Goal: Task Accomplishment & Management: Use online tool/utility

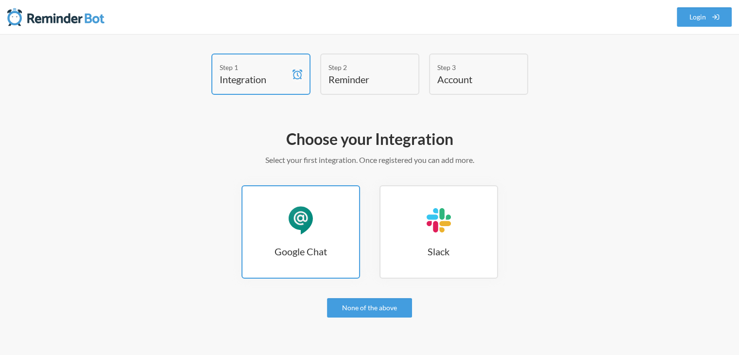
click at [304, 217] on div "Google Chat" at bounding box center [300, 220] width 29 height 29
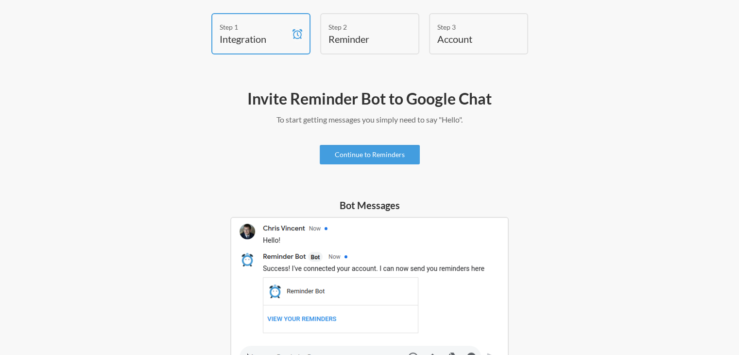
scroll to position [40, 0]
click at [375, 158] on link "Continue to Reminders" at bounding box center [370, 154] width 100 height 19
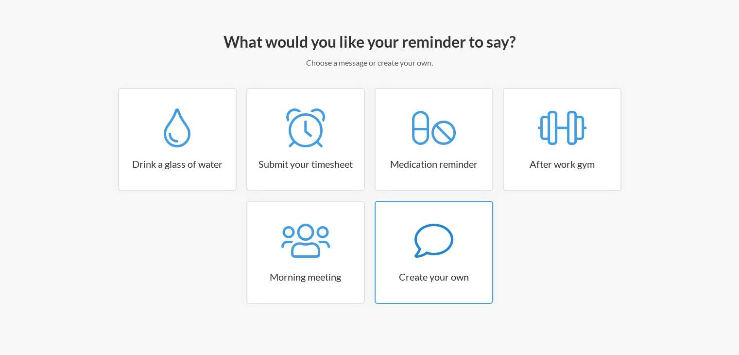
scroll to position [98, 0]
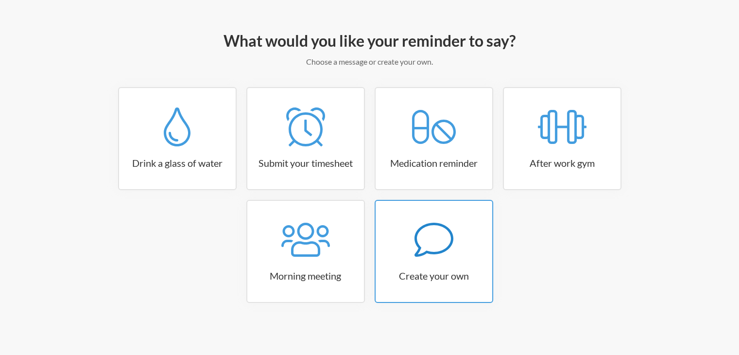
click at [440, 244] on icon at bounding box center [433, 239] width 39 height 39
select select "10:30:00"
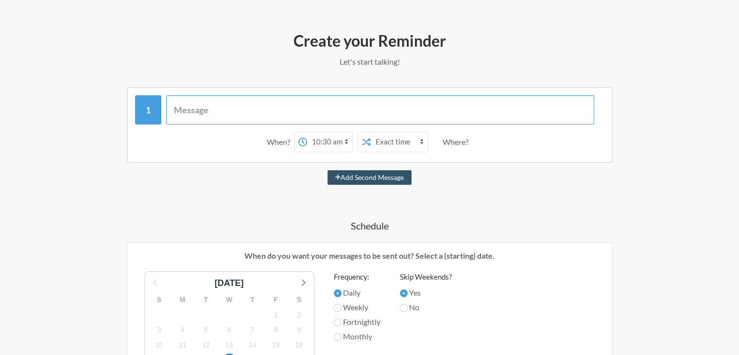
click at [245, 110] on input "text" at bounding box center [380, 109] width 428 height 29
type input "U"
click at [179, 107] on input "Up UAT Server of RCBC" at bounding box center [380, 109] width 428 height 29
type input "Request to UP the UAT Server of RCBC"
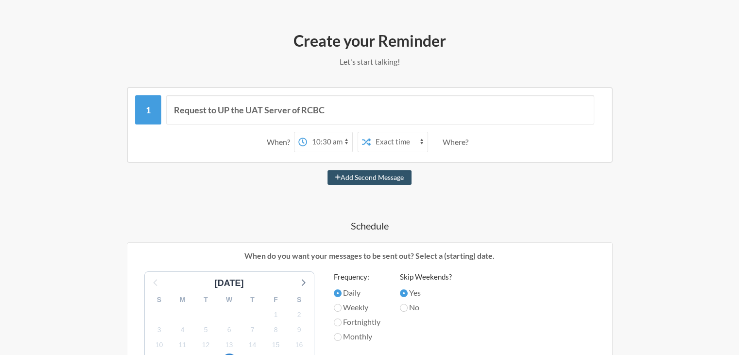
click at [315, 139] on select "12:00 am 12:15 am 12:30 am 12:45 am 1:00 am 1:15 am 1:30 am 1:45 am 2:00 am 2:1…" at bounding box center [329, 141] width 45 height 19
select select "09:30:00"
click at [307, 132] on select "12:00 am 12:15 am 12:30 am 12:45 am 1:00 am 1:15 am 1:30 am 1:45 am 2:00 am 2:1…" at bounding box center [329, 141] width 45 height 19
click at [449, 140] on div "Where?" at bounding box center [458, 142] width 30 height 20
click at [374, 177] on button "Add Second Message" at bounding box center [370, 177] width 84 height 15
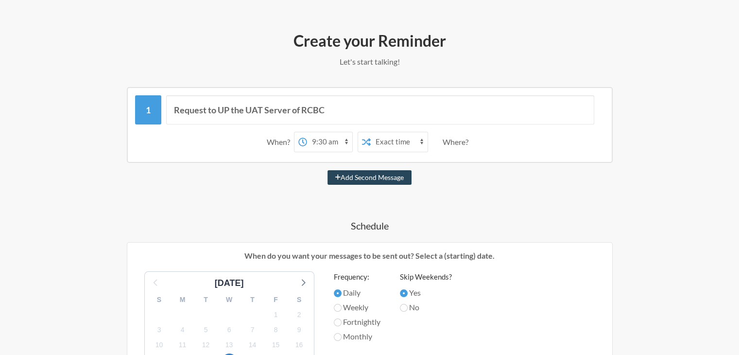
select select "10:30:00"
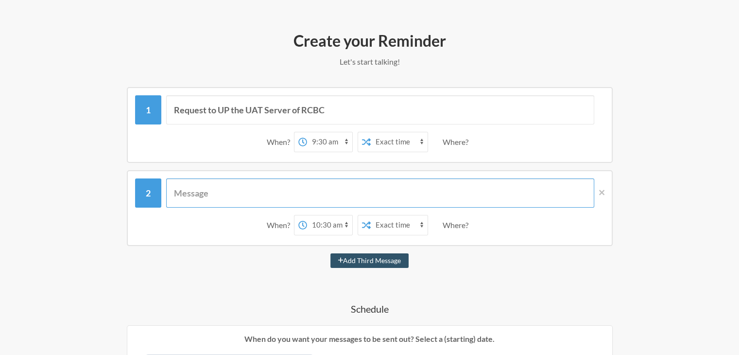
click at [292, 182] on input "text" at bounding box center [380, 192] width 428 height 29
click at [211, 189] on input "text" at bounding box center [380, 192] width 428 height 29
type input "Is the UAT server of RCBC up?"
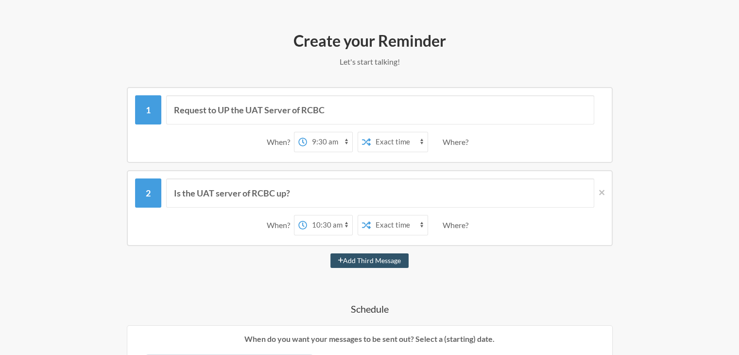
click at [326, 223] on select "12:00 am 12:15 am 12:30 am 12:45 am 1:00 am 1:15 am 1:30 am 1:45 am 2:00 am 2:1…" at bounding box center [329, 224] width 45 height 19
click at [307, 215] on select "12:00 am 12:15 am 12:30 am 12:45 am 1:00 am 1:15 am 1:30 am 1:45 am 2:00 am 2:1…" at bounding box center [329, 224] width 45 height 19
click at [467, 257] on div "Add Third Message" at bounding box center [370, 260] width 564 height 15
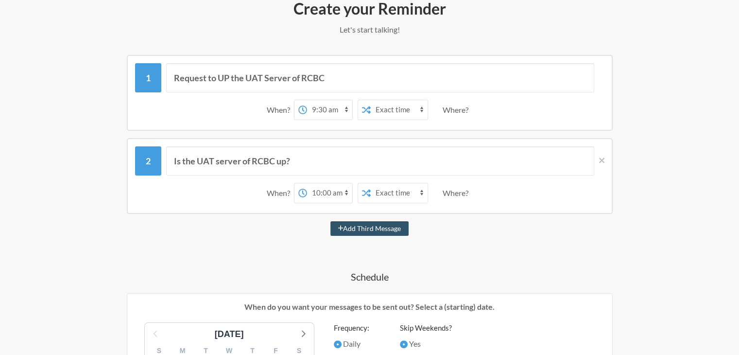
scroll to position [147, 0]
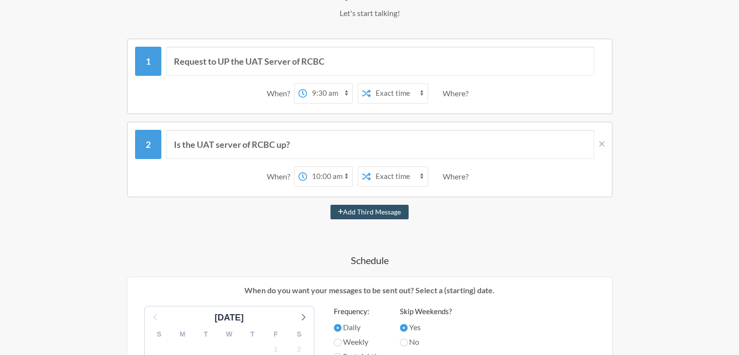
click at [319, 172] on select "12:00 am 12:15 am 12:30 am 12:45 am 1:00 am 1:15 am 1:30 am 1:45 am 2:00 am 2:1…" at bounding box center [329, 176] width 45 height 19
select select "09:45:00"
click at [307, 167] on select "12:00 am 12:15 am 12:30 am 12:45 am 1:00 am 1:15 am 1:30 am 1:45 am 2:00 am 2:1…" at bounding box center [329, 176] width 45 height 19
click at [447, 220] on div "Request to UP the UAT Server of RCBC When? 12:00 am 12:15 am 12:30 am 12:45 am …" at bounding box center [370, 349] width 564 height 622
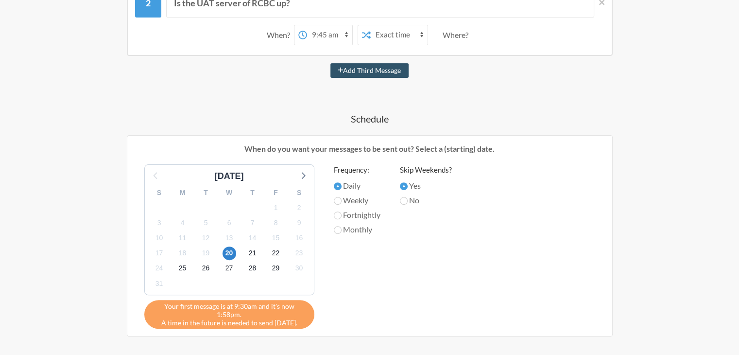
scroll to position [341, 0]
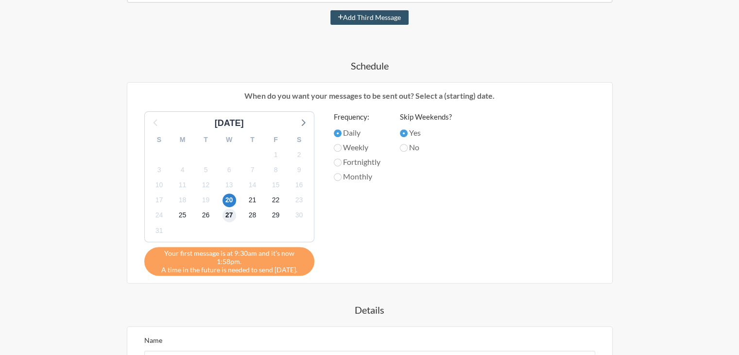
click at [230, 216] on span "27" at bounding box center [230, 215] width 14 height 14
click at [227, 199] on span "20" at bounding box center [230, 200] width 14 height 14
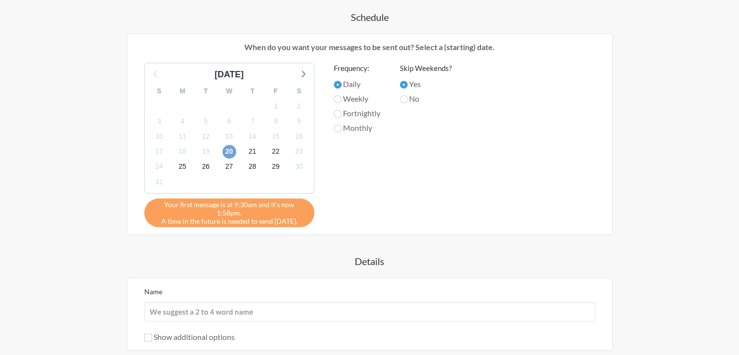
scroll to position [438, 0]
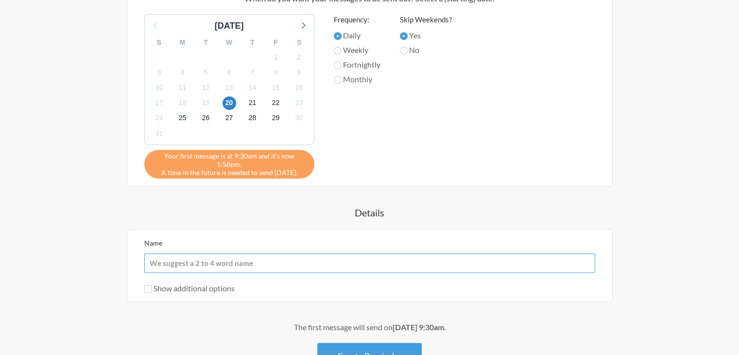
click at [239, 255] on input "Name" at bounding box center [369, 262] width 451 height 19
type input "RCBC UAT"
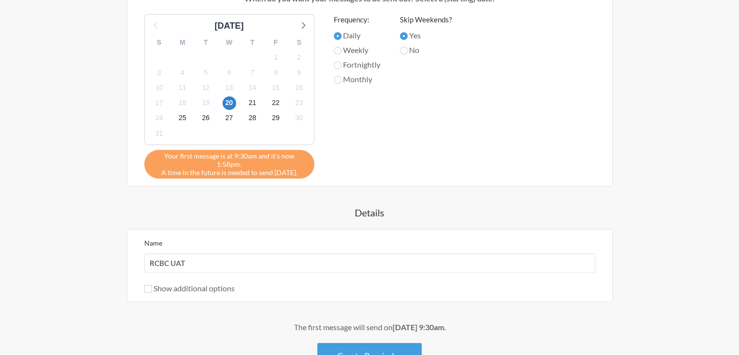
click at [71, 219] on div "Step 1 Integration Step 2 Reminder Step 3 Account What would you like your remi…" at bounding box center [370, 11] width 622 height 793
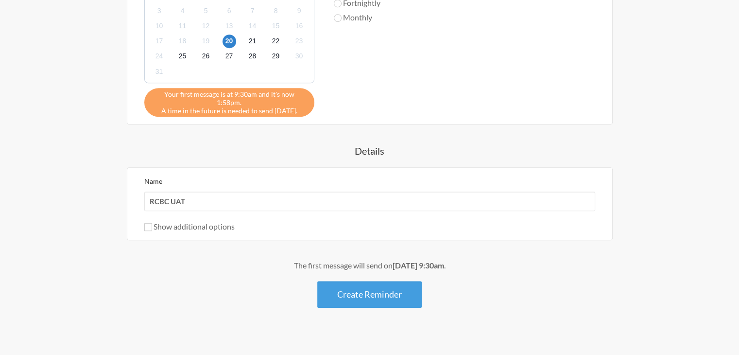
scroll to position [501, 0]
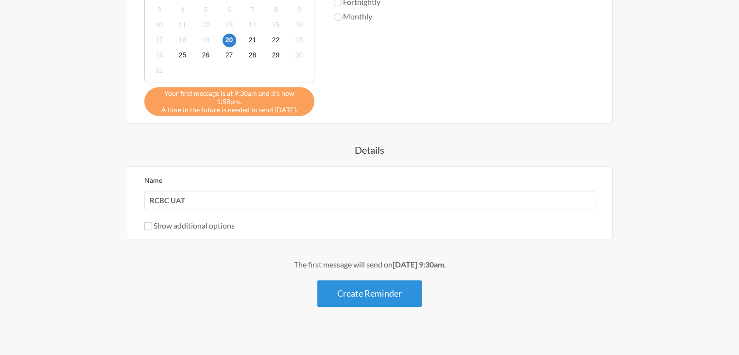
click at [355, 280] on button "Create Reminder" at bounding box center [369, 293] width 104 height 27
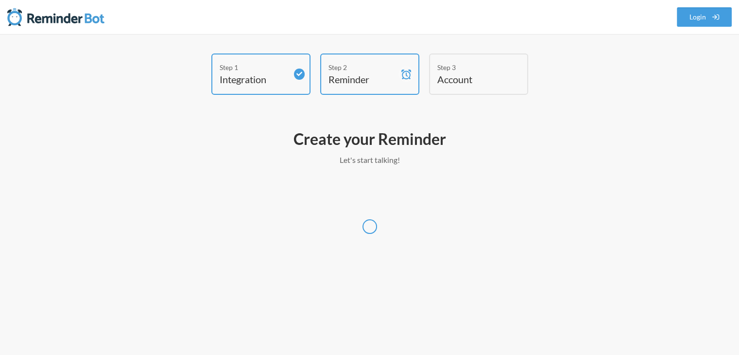
scroll to position [0, 0]
select select "Asia/Manila"
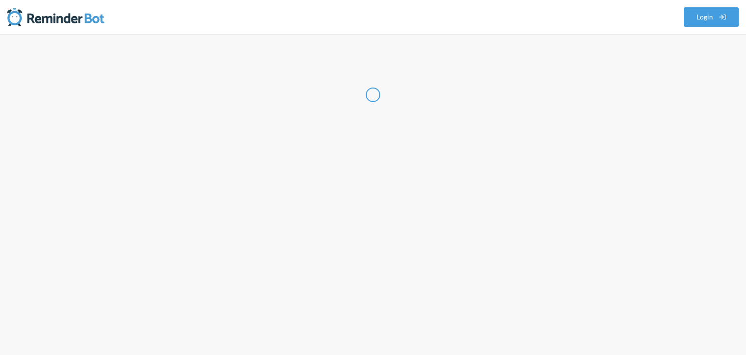
select select "PH"
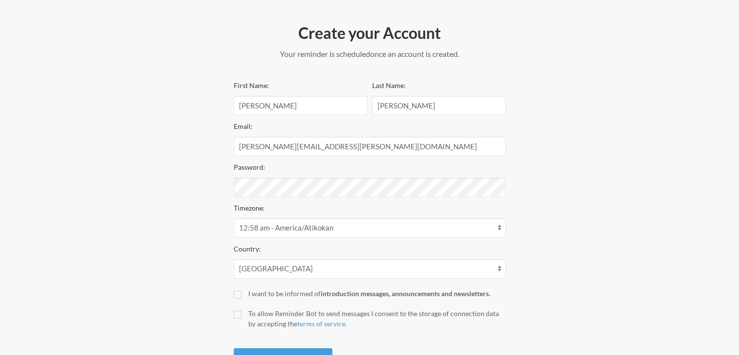
scroll to position [146, 0]
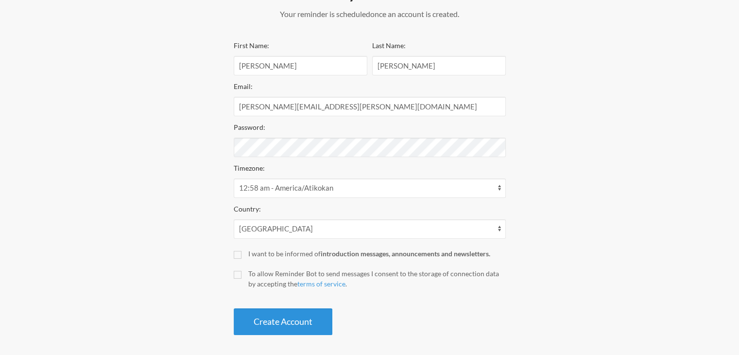
click at [288, 316] on button "Create Account" at bounding box center [283, 321] width 99 height 27
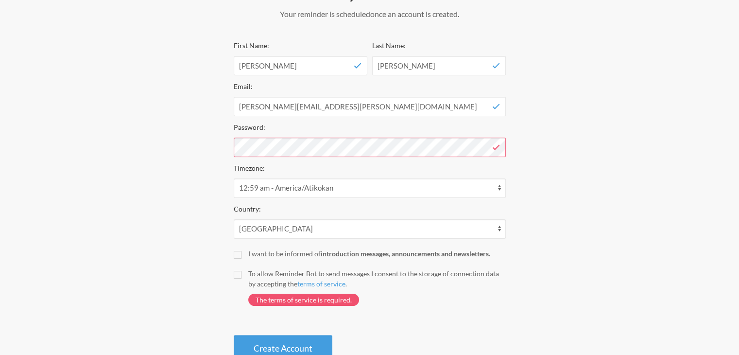
click at [277, 277] on div "To allow Reminder Bot to send messages I consent to the storage of connection d…" at bounding box center [377, 278] width 258 height 20
click at [241, 277] on input "To allow Reminder Bot to send messages I consent to the storage of connection d…" at bounding box center [238, 275] width 8 height 8
checkbox input "true"
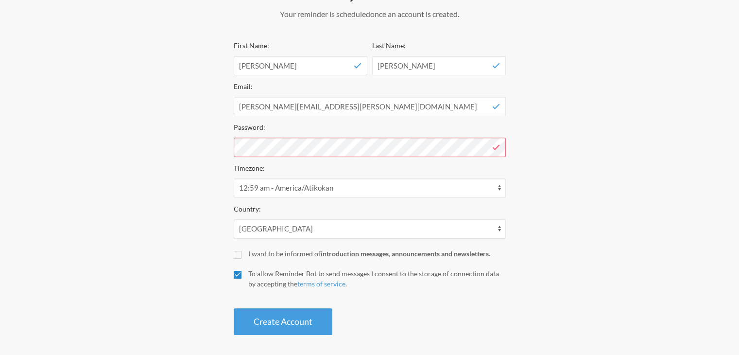
scroll to position [150, 0]
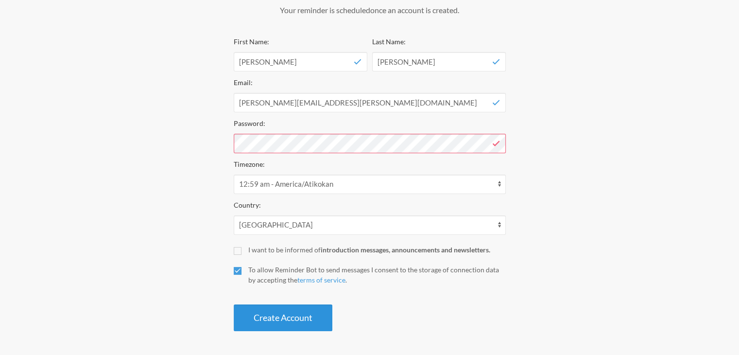
click at [289, 322] on button "Create Account" at bounding box center [283, 317] width 99 height 27
click at [303, 321] on button "Create Account" at bounding box center [283, 317] width 99 height 27
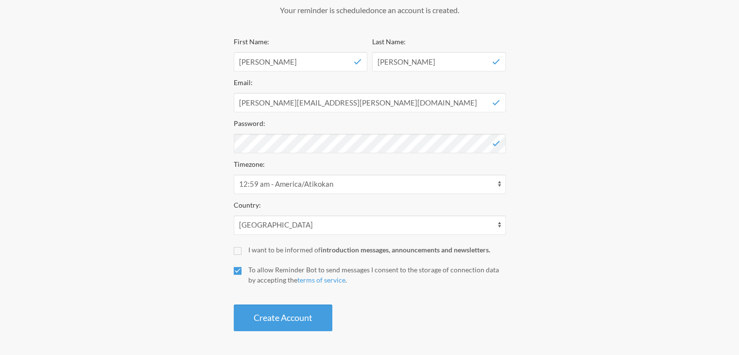
scroll to position [113, 0]
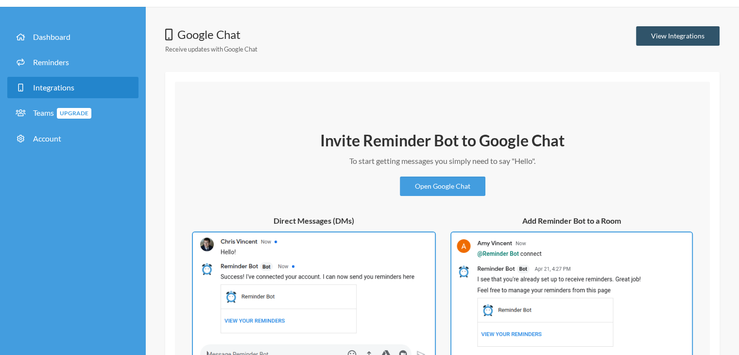
scroll to position [49, 0]
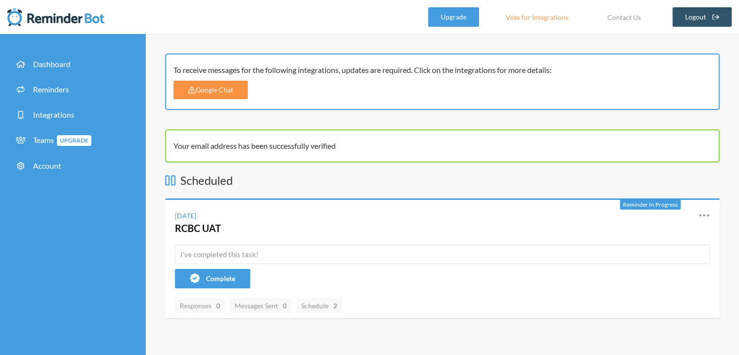
click at [224, 89] on link "Google Chat" at bounding box center [210, 90] width 74 height 18
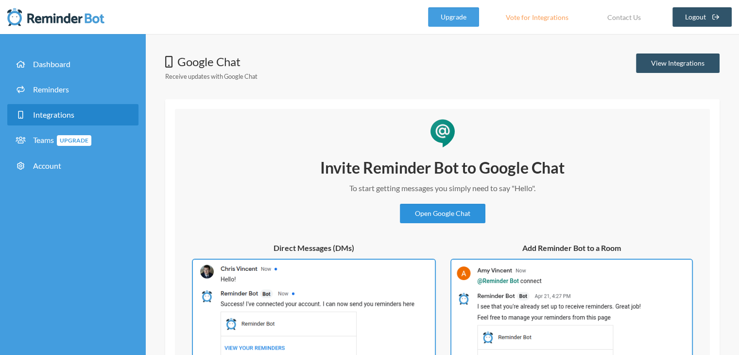
click at [461, 217] on link "Open Google Chat" at bounding box center [443, 213] width 86 height 19
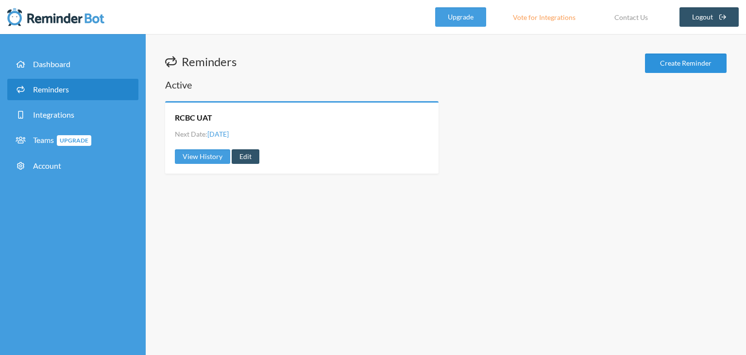
click at [673, 67] on link "Create Reminder" at bounding box center [686, 62] width 82 height 19
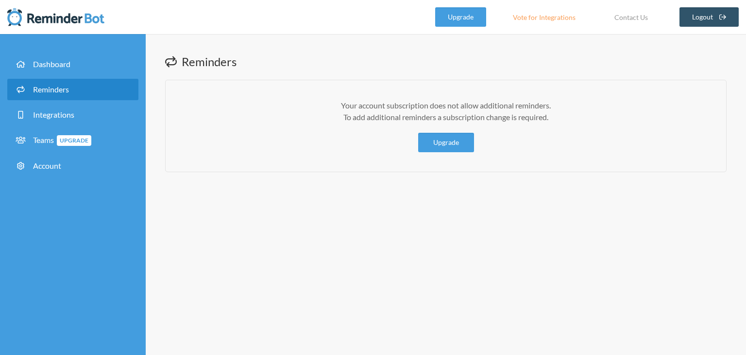
click at [52, 88] on span "Reminders" at bounding box center [51, 89] width 36 height 9
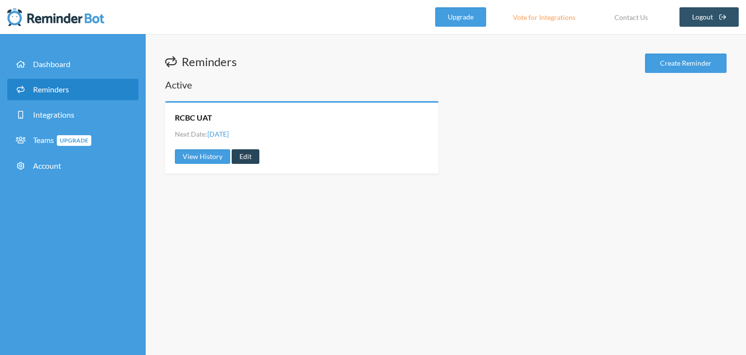
click at [248, 156] on link "Edit" at bounding box center [246, 156] width 28 height 15
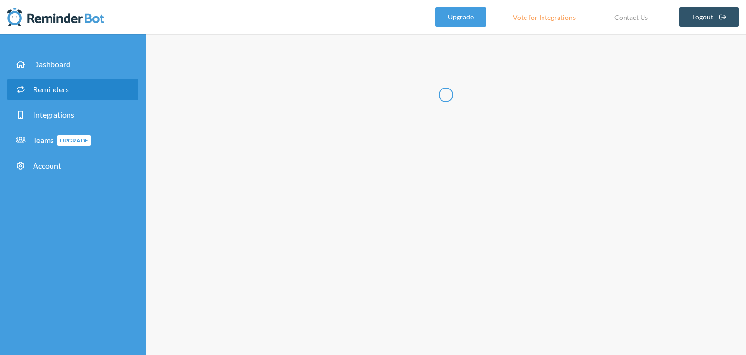
type input "RCBC UAT"
select select "09:30:00"
select select "09:45:00"
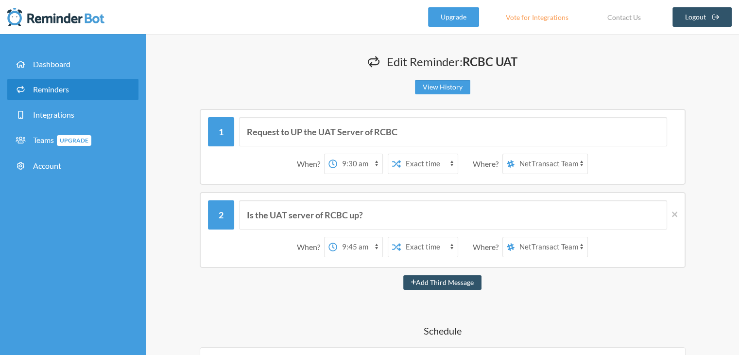
click at [345, 163] on select "12:00 am 12:15 am 12:30 am 12:45 am 1:00 am 1:15 am 1:30 am 1:45 am 2:00 am 2:1…" at bounding box center [359, 163] width 45 height 19
click at [204, 55] on h1 "Edit Reminder: RCBC UAT" at bounding box center [442, 61] width 554 height 17
click at [359, 164] on select "12:00 am 12:15 am 12:30 am 12:45 am 1:00 am 1:15 am 1:30 am 1:45 am 2:00 am 2:1…" at bounding box center [359, 163] width 45 height 19
select select "14:30:00"
click at [337, 154] on select "12:00 am 12:15 am 12:30 am 12:45 am 1:00 am 1:15 am 1:30 am 1:45 am 2:00 am 2:1…" at bounding box center [359, 163] width 45 height 19
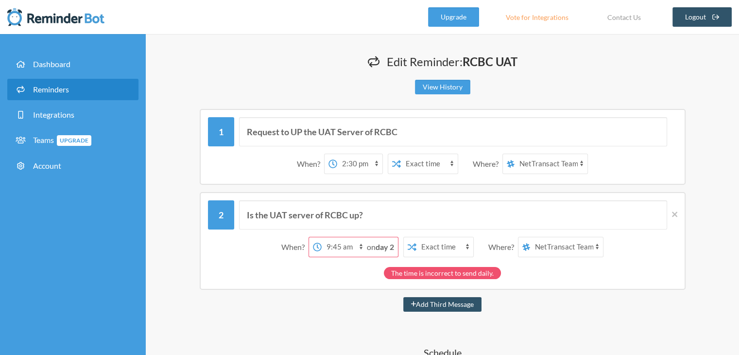
click at [328, 249] on select "12:00 am 12:15 am 12:30 am 12:45 am 1:00 am 1:15 am 1:30 am 1:45 am 2:00 am 2:1…" at bounding box center [344, 246] width 45 height 19
select select "14:45:00"
click at [337, 237] on select "12:00 am 12:15 am 12:30 am 12:45 am 1:00 am 1:15 am 1:30 am 1:45 am 2:00 am 2:1…" at bounding box center [344, 246] width 45 height 19
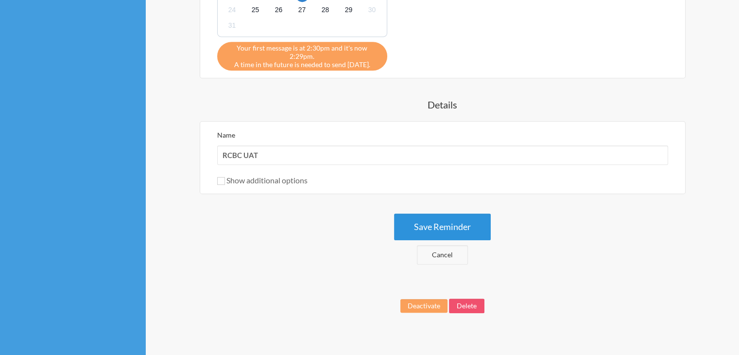
scroll to position [539, 0]
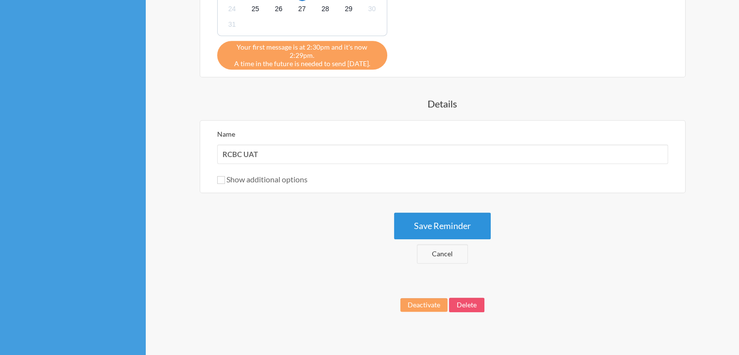
click at [446, 213] on button "Save Reminder" at bounding box center [442, 225] width 97 height 27
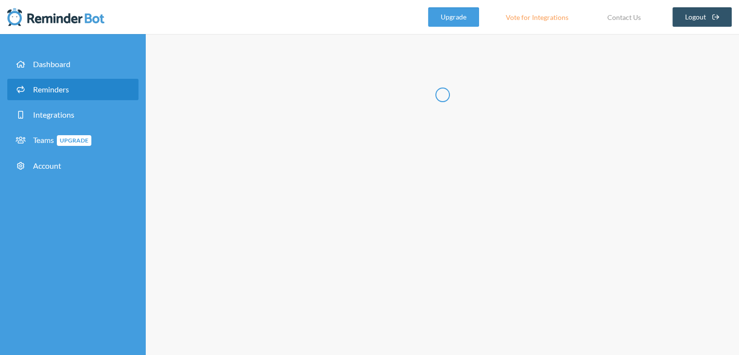
scroll to position [0, 0]
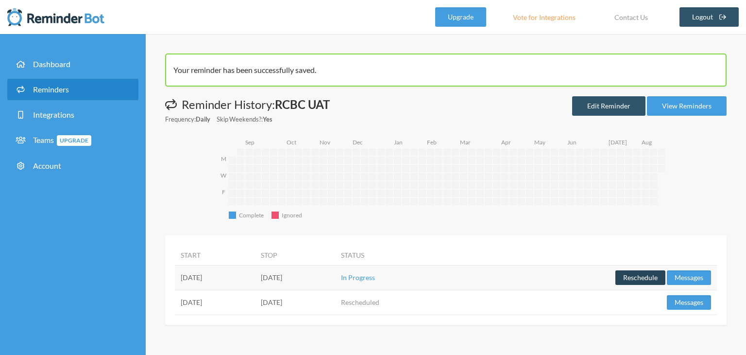
click at [636, 278] on button "Reschedule" at bounding box center [641, 277] width 50 height 15
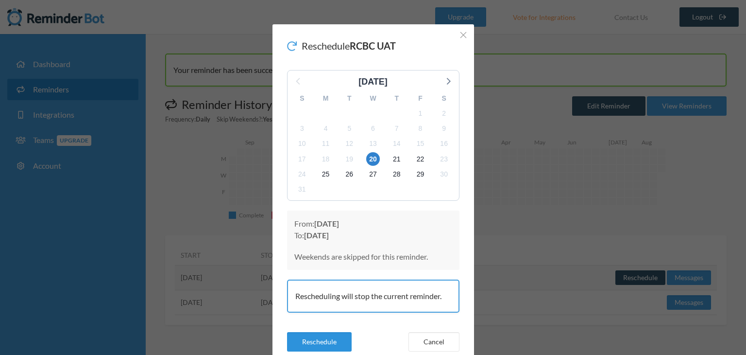
click at [318, 338] on button "Reschedule" at bounding box center [319, 341] width 65 height 19
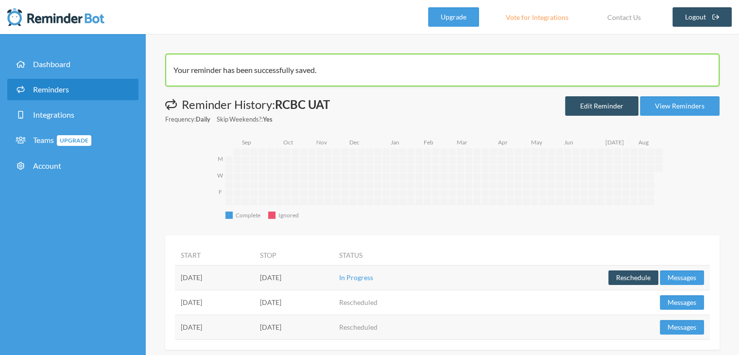
click at [52, 86] on span "Reminders" at bounding box center [51, 89] width 36 height 9
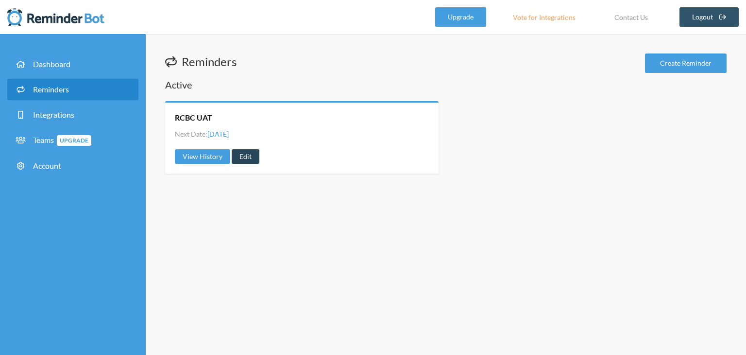
click at [245, 160] on link "Edit" at bounding box center [246, 156] width 28 height 15
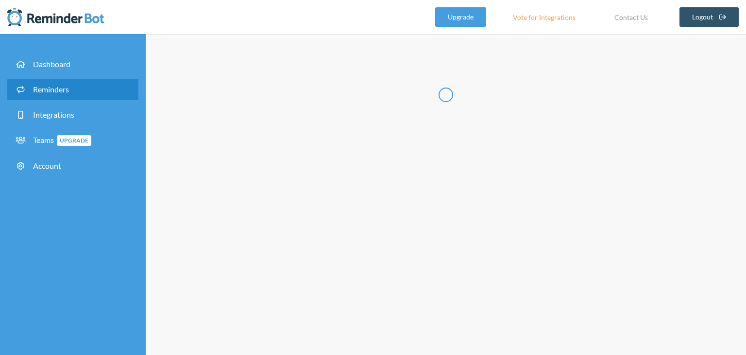
type input "RCBC UAT"
select select "14:30:00"
select select "14:45:00"
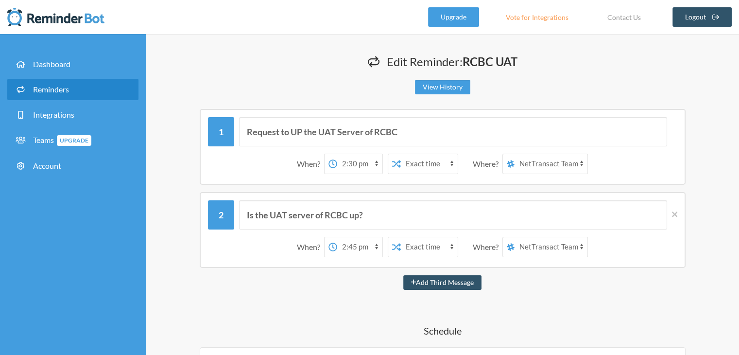
click at [365, 164] on select "12:00 am 12:15 am 12:30 am 12:45 am 1:00 am 1:15 am 1:30 am 1:45 am 2:00 am 2:1…" at bounding box center [359, 163] width 45 height 19
select select "09:30:00"
click at [337, 154] on select "12:00 am 12:15 am 12:30 am 12:45 am 1:00 am 1:15 am 1:30 am 1:45 am 2:00 am 2:1…" at bounding box center [359, 163] width 45 height 19
click at [351, 251] on select "12:00 am 12:15 am 12:30 am 12:45 am 1:00 am 1:15 am 1:30 am 1:45 am 2:00 am 2:1…" at bounding box center [359, 246] width 45 height 19
select select "09:45:00"
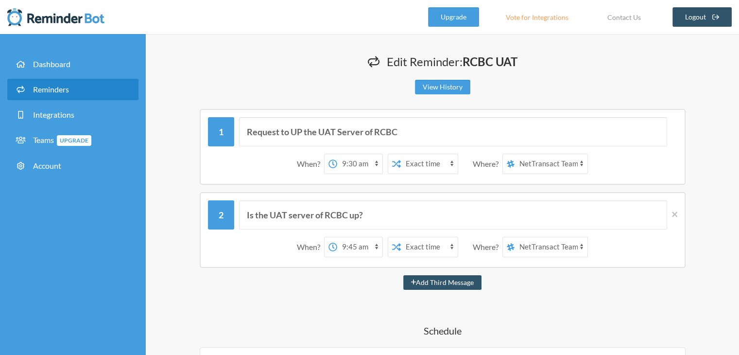
click at [337, 237] on select "12:00 am 12:15 am 12:30 am 12:45 am 1:00 am 1:15 am 1:30 am 1:45 am 2:00 am 2:1…" at bounding box center [359, 246] width 45 height 19
drag, startPoint x: 331, startPoint y: 173, endPoint x: 363, endPoint y: 169, distance: 32.8
click at [363, 169] on div "When? 12:00 am 12:15 am 12:30 am 12:45 am 1:00 am 1:15 am 1:30 am 1:45 am 2:00 …" at bounding box center [442, 164] width 469 height 30
drag, startPoint x: 341, startPoint y: 259, endPoint x: 359, endPoint y: 257, distance: 18.6
click at [359, 257] on div "When? 12:00 am 12:15 am 12:30 am 12:45 am 1:00 am 1:15 am 1:30 am 1:45 am 2:00 …" at bounding box center [442, 247] width 469 height 30
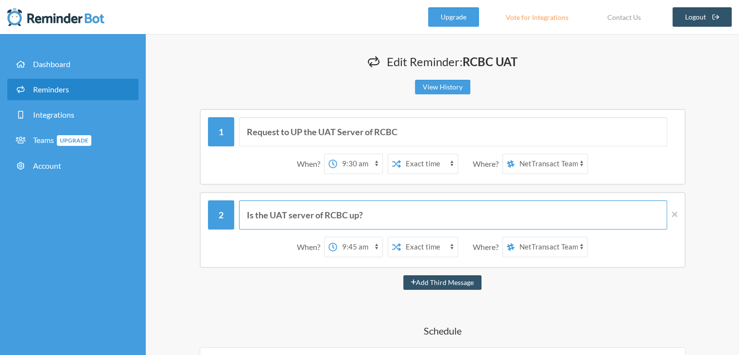
click at [401, 205] on input "Is the UAT server of RCBC up?" at bounding box center [453, 214] width 428 height 29
click at [541, 167] on select "NetTransact Team" at bounding box center [551, 163] width 73 height 19
click at [618, 152] on div "When? 12:00 am 12:15 am 12:30 am 12:45 am 1:00 am 1:15 am 1:30 am 1:45 am 2:00 …" at bounding box center [442, 164] width 469 height 30
drag, startPoint x: 539, startPoint y: 245, endPoint x: 555, endPoint y: 251, distance: 17.4
click at [539, 245] on select "NetTransact Team" at bounding box center [551, 246] width 73 height 19
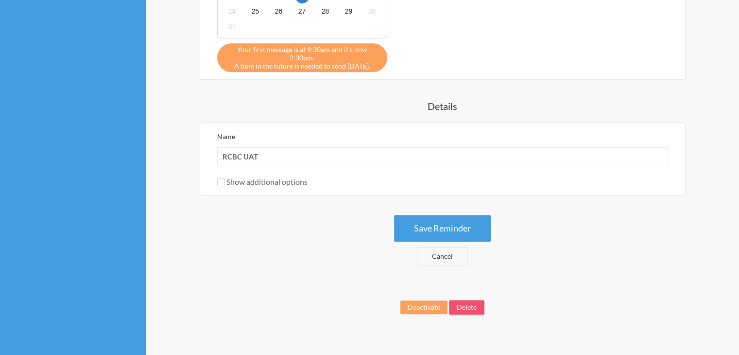
scroll to position [539, 0]
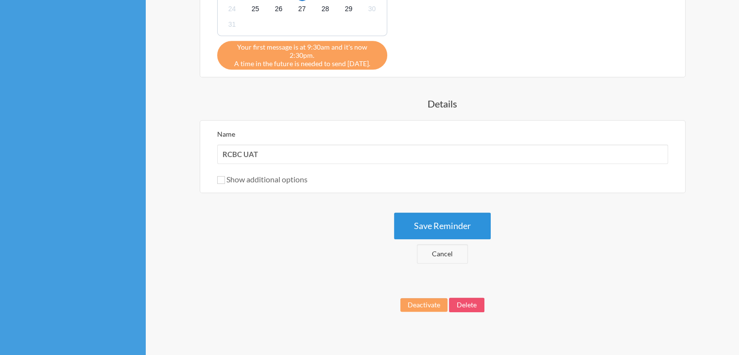
click at [455, 213] on button "Save Reminder" at bounding box center [442, 225] width 97 height 27
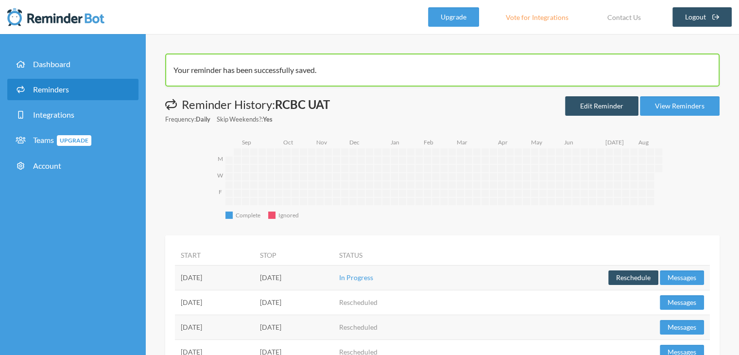
click at [59, 94] on span "Reminders" at bounding box center [51, 89] width 36 height 9
